Goal: Task Accomplishment & Management: Use online tool/utility

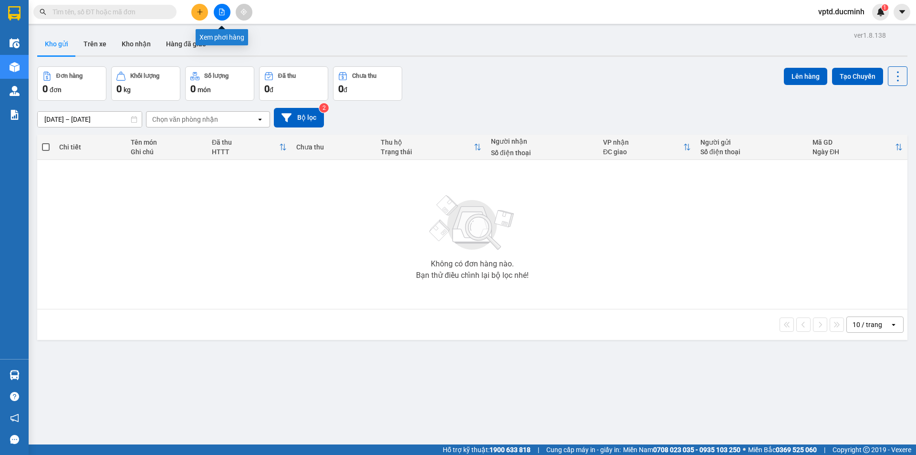
click at [219, 11] on icon "file-add" at bounding box center [222, 12] width 7 height 7
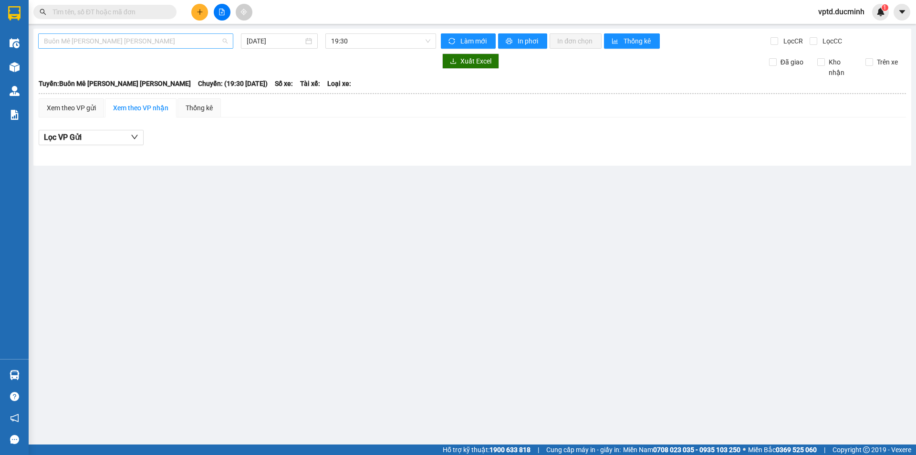
click at [202, 42] on span "Buôn Mê [PERSON_NAME] [PERSON_NAME]" at bounding box center [136, 41] width 184 height 14
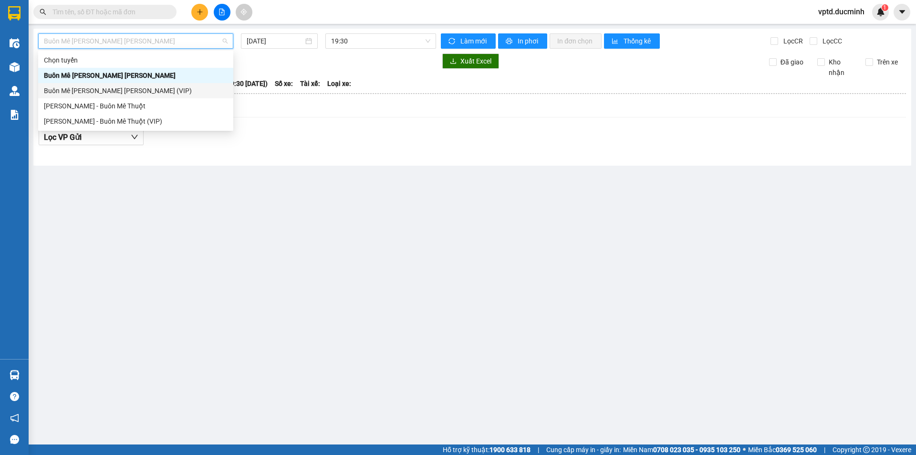
click at [138, 91] on div "Buôn Mê [PERSON_NAME] [PERSON_NAME] (VIP)" at bounding box center [136, 90] width 184 height 11
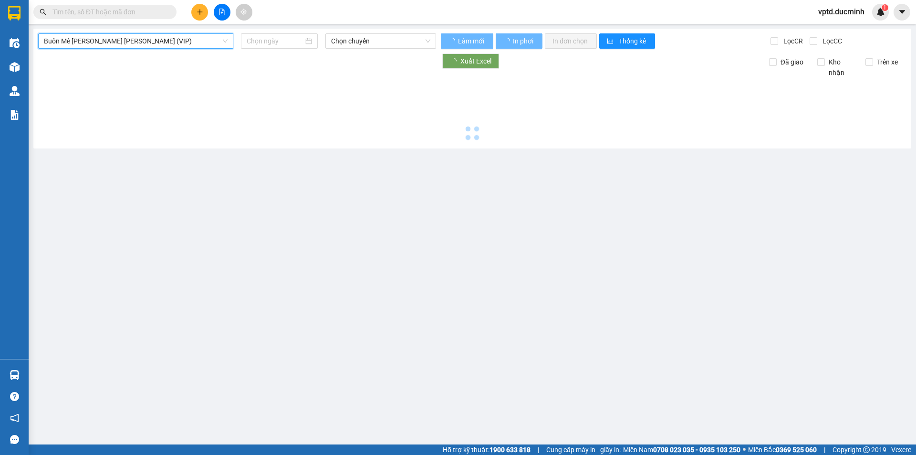
type input "[DATE]"
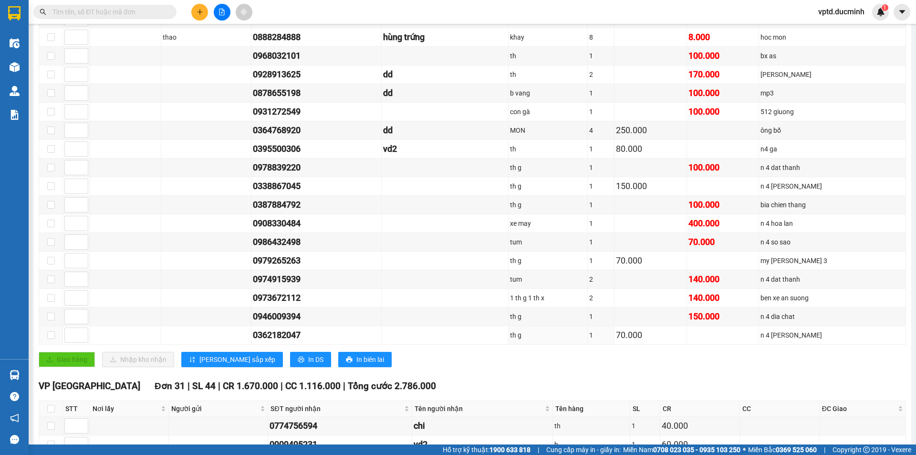
scroll to position [119, 0]
